Goal: Task Accomplishment & Management: Manage account settings

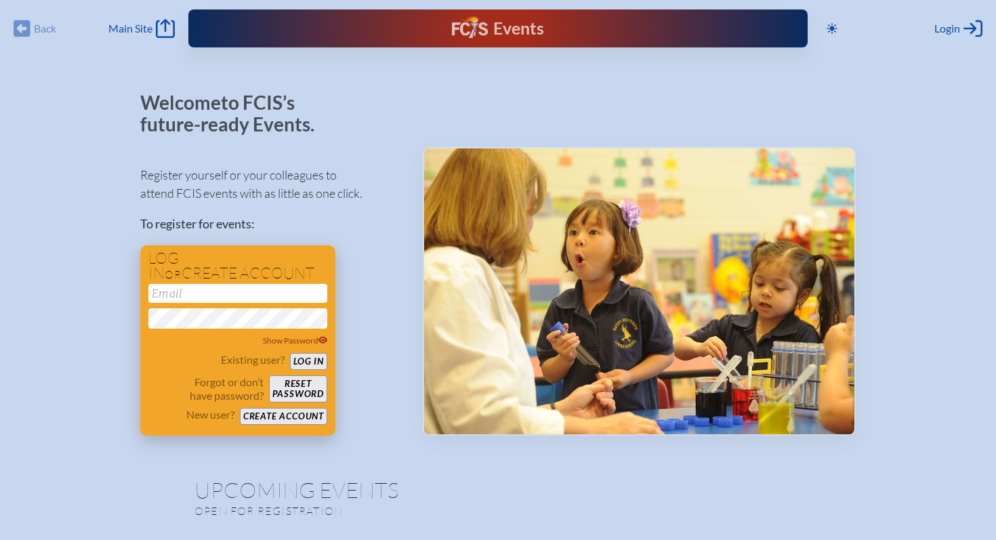
scroll to position [5, 0]
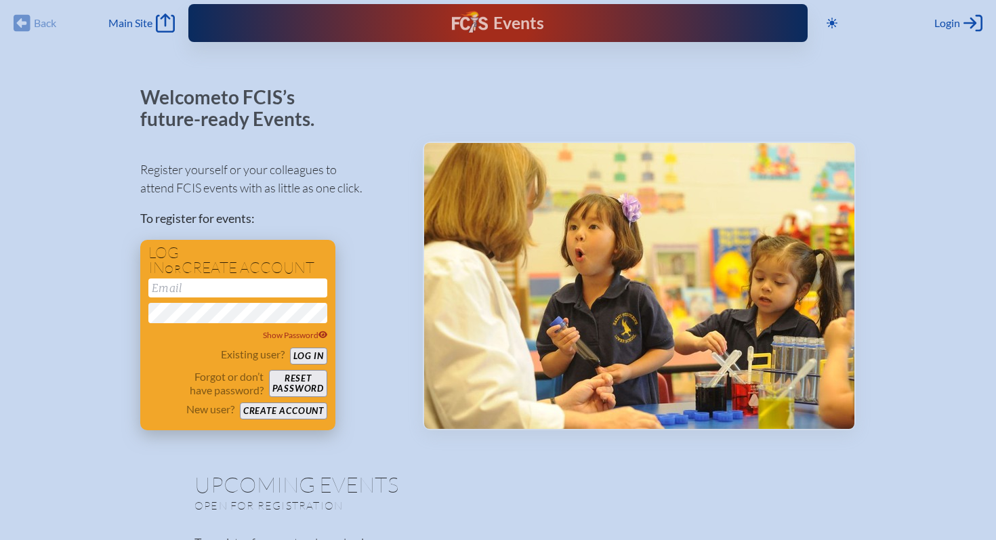
click at [255, 283] on input "email" at bounding box center [237, 287] width 179 height 19
type input "[EMAIL_ADDRESS][DOMAIN_NAME]"
click at [279, 388] on button "Reset password" at bounding box center [298, 383] width 58 height 27
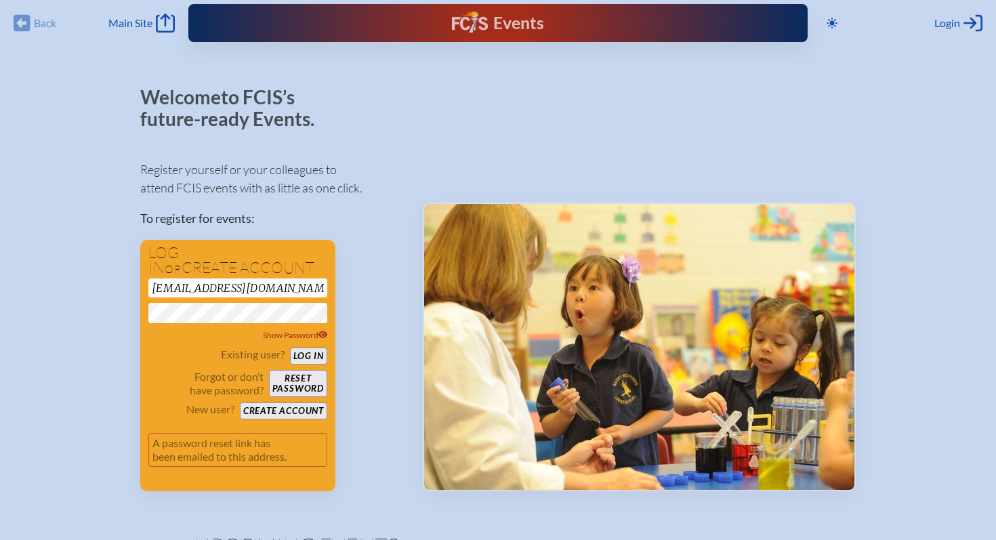
click at [352, 286] on div "Register yourself or your colleagues to attend FCIS events with as little as on…" at bounding box center [270, 319] width 261 height 343
click at [305, 357] on button "Log in" at bounding box center [308, 356] width 37 height 17
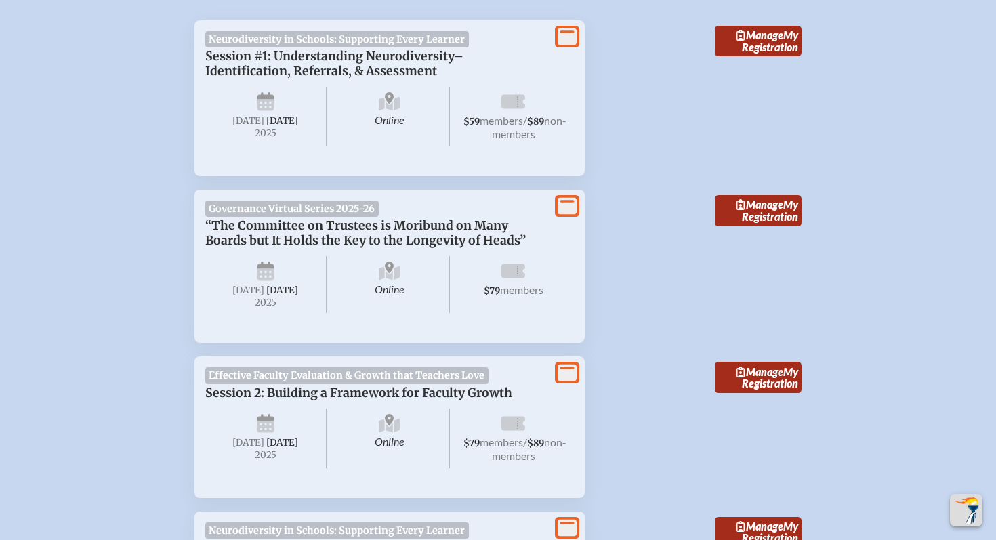
scroll to position [534, 0]
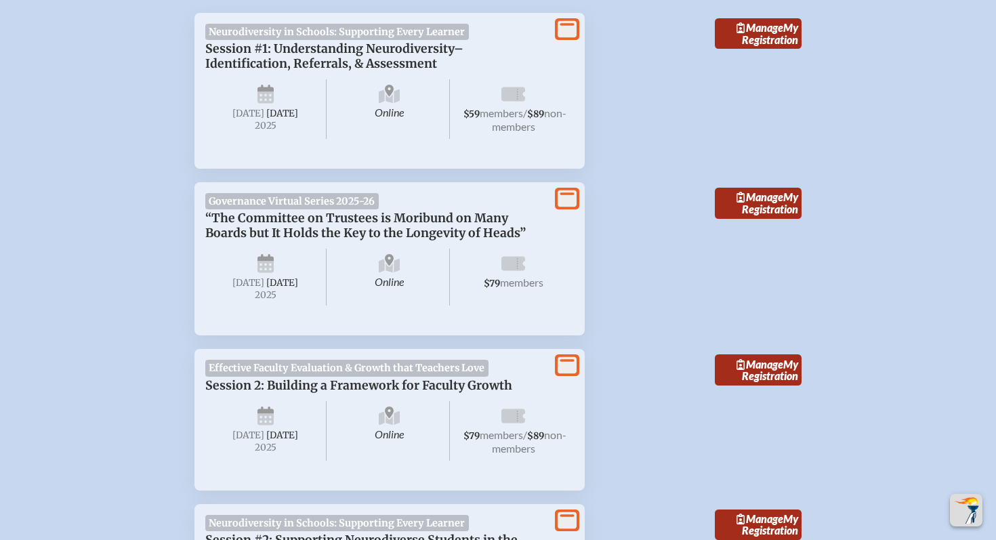
click at [398, 68] on span "Session #1: Understanding Neurodiversity–Identification, Referrals, & Assessment" at bounding box center [334, 56] width 258 height 30
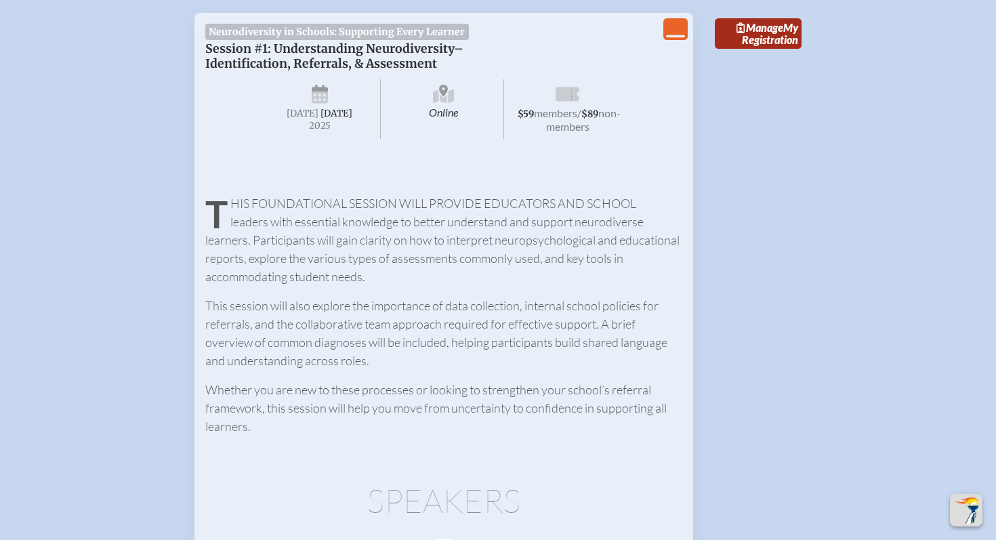
click at [564, 126] on span "non-members" at bounding box center [583, 119] width 75 height 26
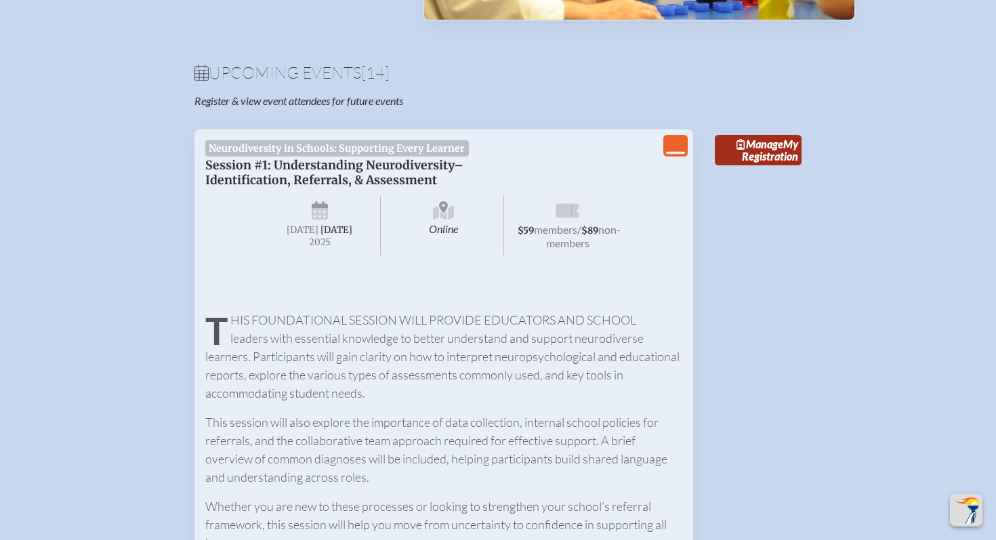
scroll to position [371, 0]
